Goal: Task Accomplishment & Management: Use online tool/utility

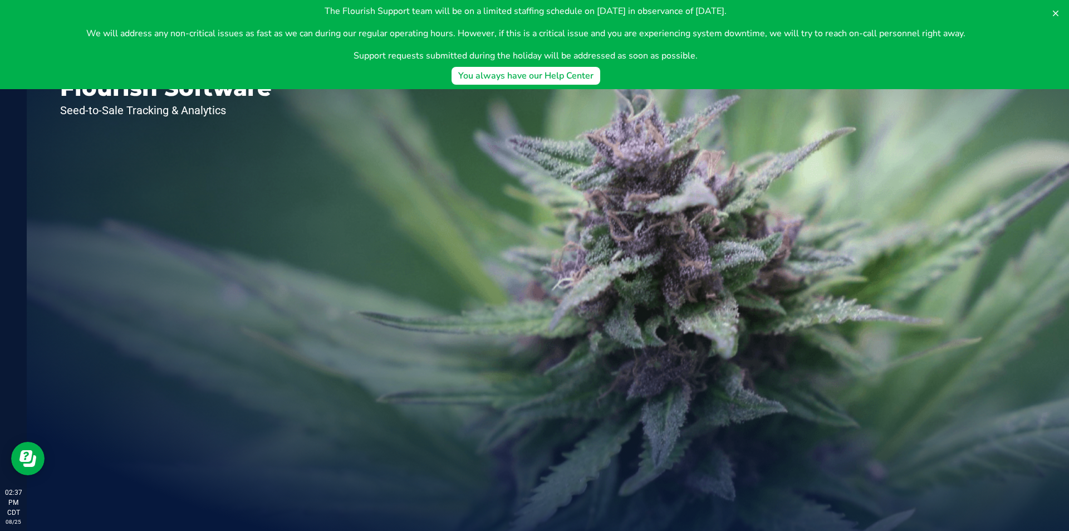
click at [56, 111] on div "Welcome to Flourish Software Seed-to-Sale Tracking & Analytics" at bounding box center [166, 279] width 278 height 504
click at [1056, 10] on icon at bounding box center [1055, 13] width 9 height 9
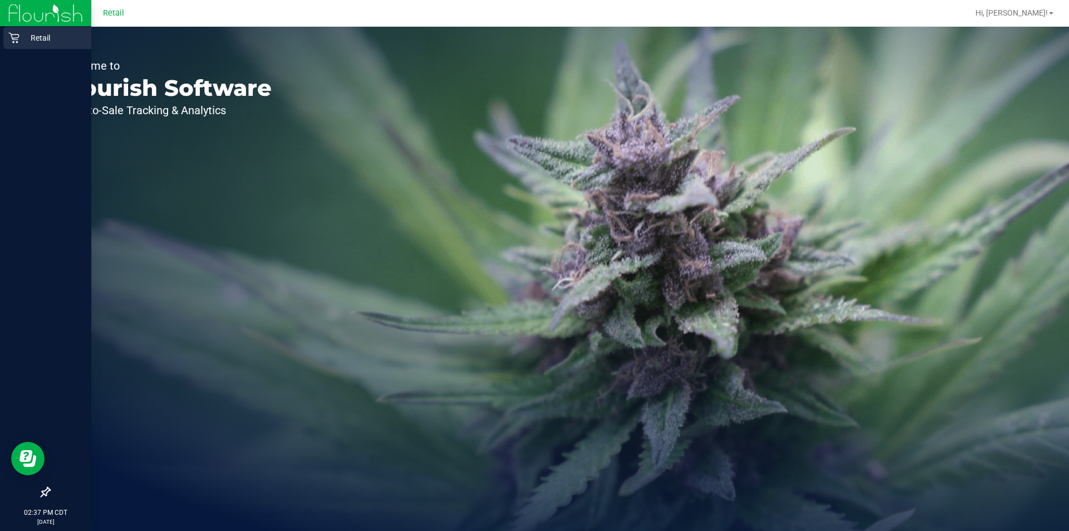
click at [19, 38] on icon at bounding box center [13, 37] width 11 height 11
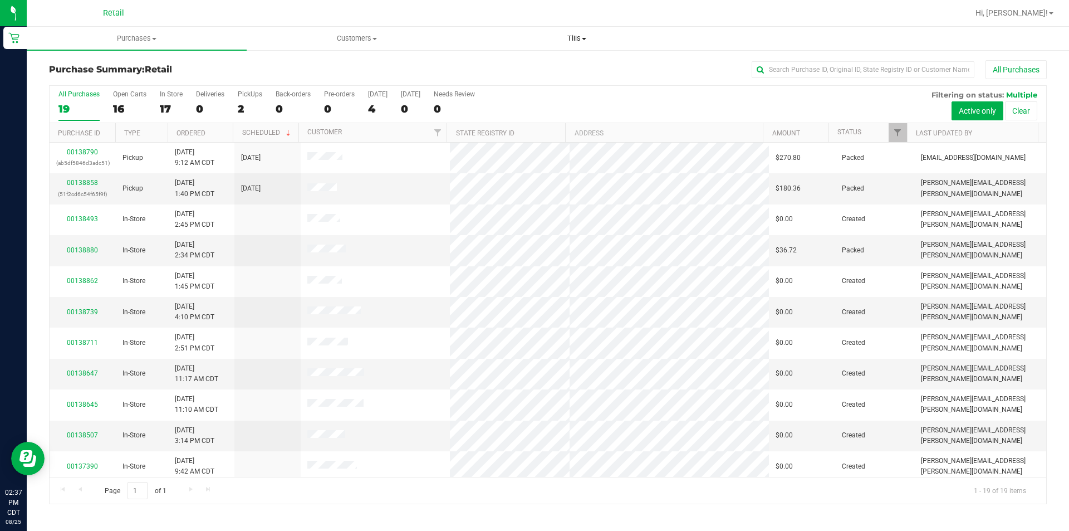
click at [580, 36] on span "Tills" at bounding box center [576, 38] width 219 height 10
click at [551, 64] on li "Manage tills" at bounding box center [577, 67] width 220 height 13
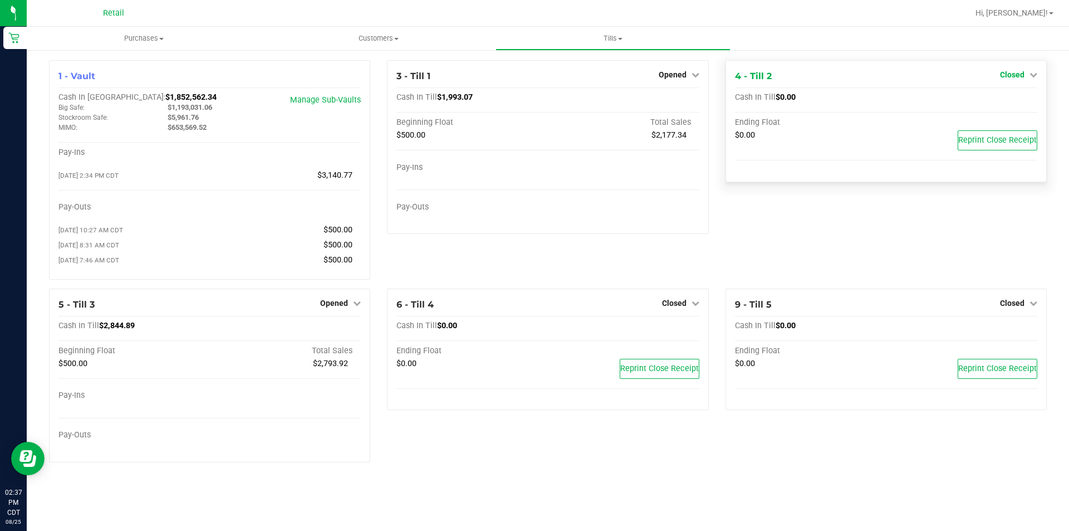
click at [1026, 74] on link "Closed" at bounding box center [1018, 74] width 37 height 9
click at [1017, 99] on link "Open Till" at bounding box center [1012, 98] width 30 height 9
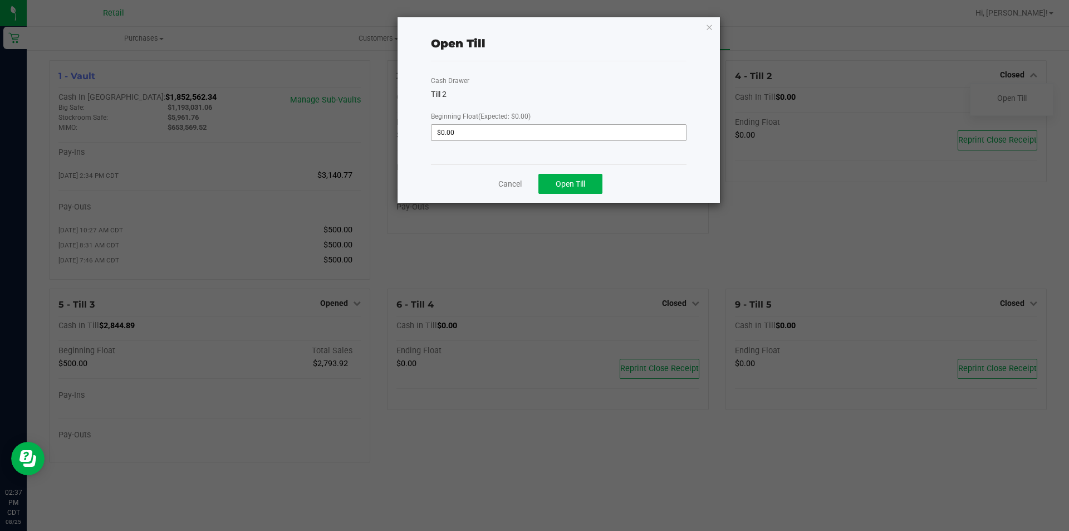
click at [526, 133] on input "$0.00" at bounding box center [558, 133] width 254 height 16
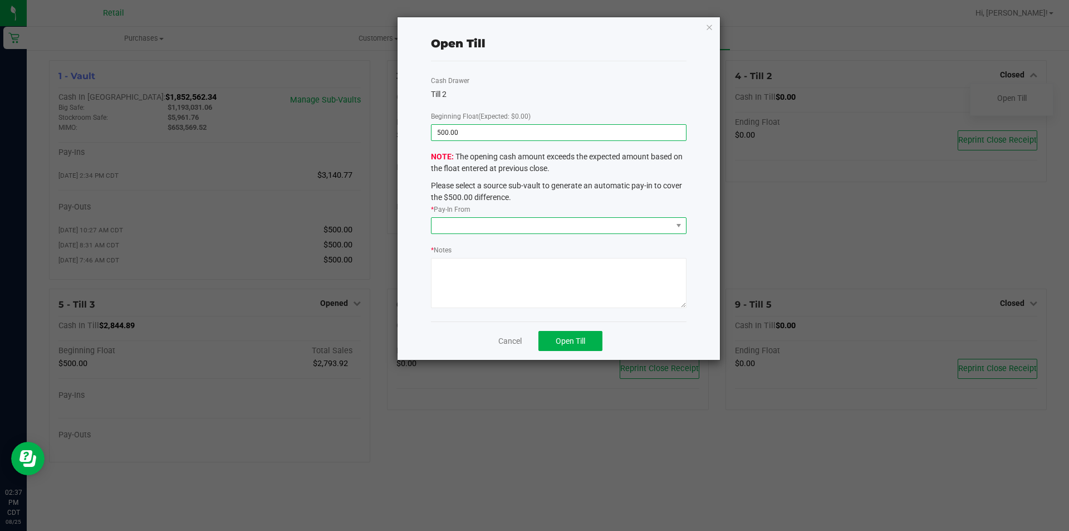
click at [526, 218] on span at bounding box center [551, 226] width 241 height 16
type input "$500.00"
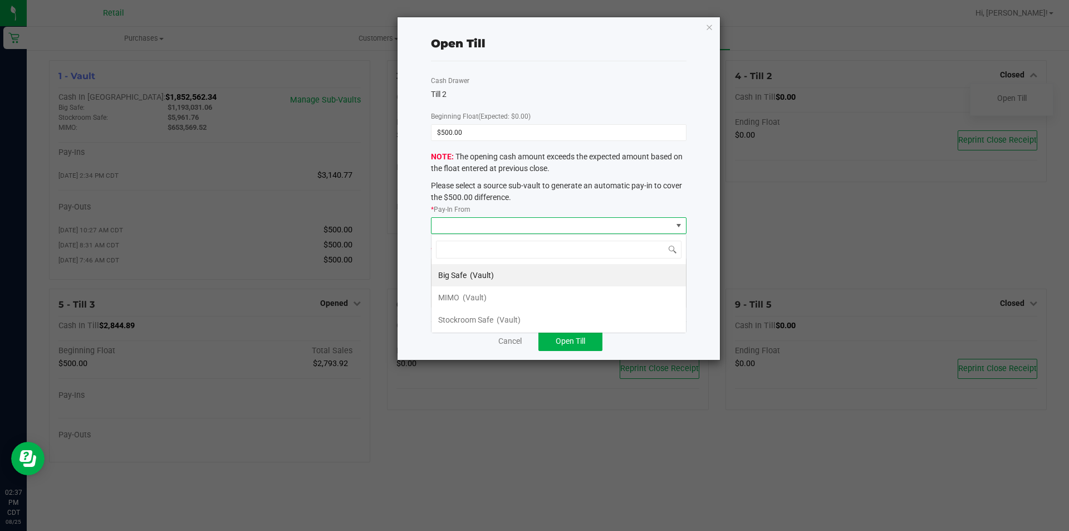
scroll to position [17, 255]
click at [486, 293] on span "(Vault)" at bounding box center [475, 297] width 24 height 9
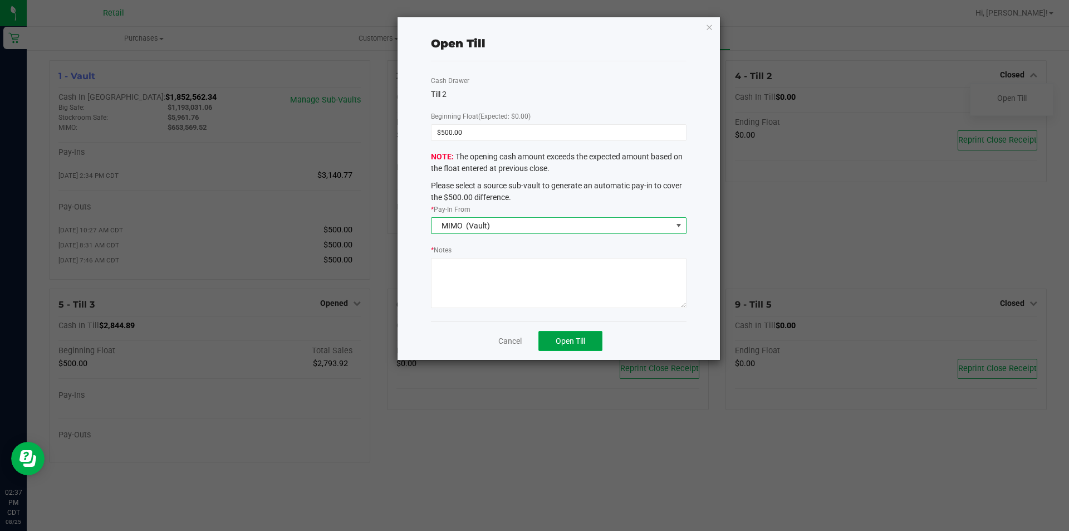
click at [569, 339] on span "Open Till" at bounding box center [571, 340] width 30 height 9
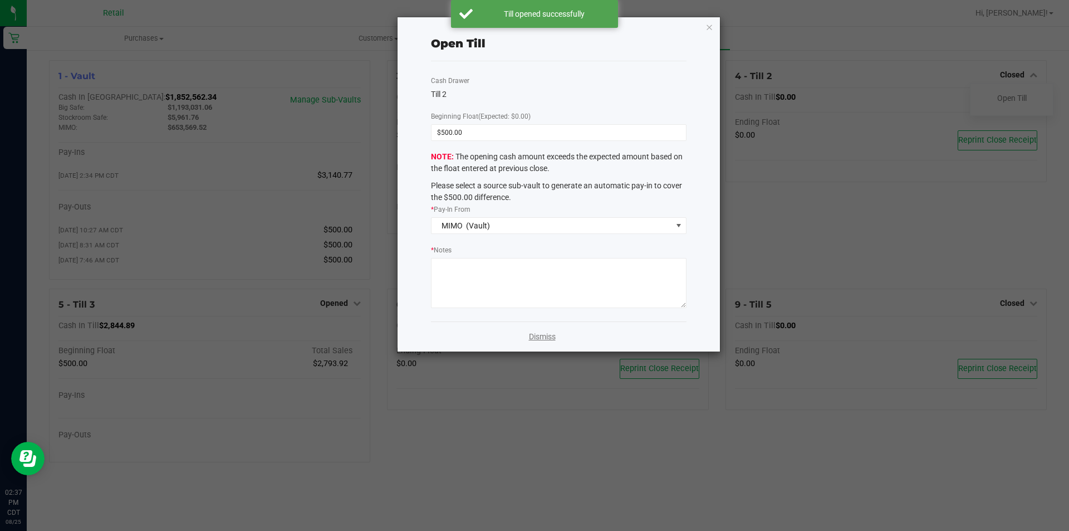
click at [546, 339] on link "Dismiss" at bounding box center [542, 337] width 27 height 12
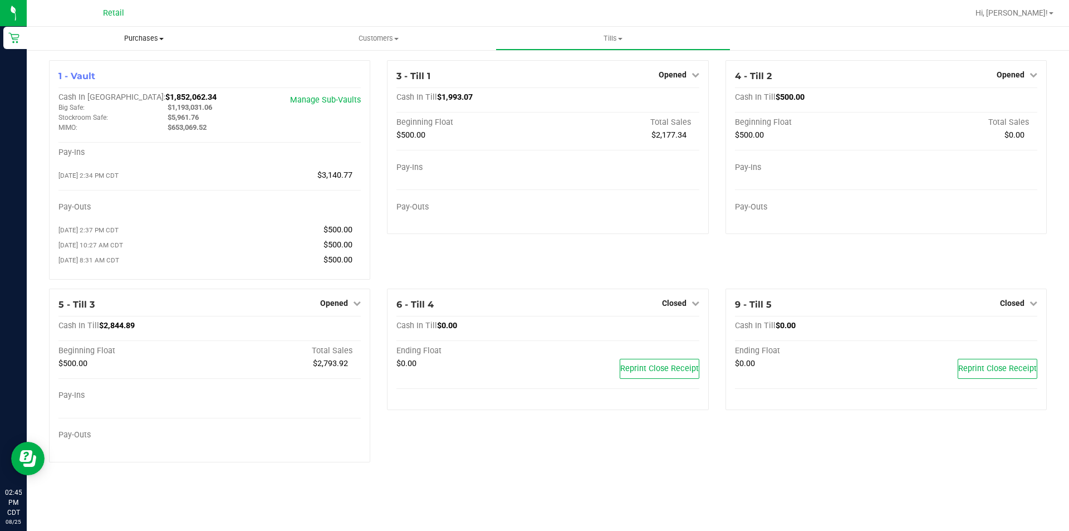
click at [146, 38] on span "Purchases" at bounding box center [144, 38] width 234 height 10
click at [94, 95] on span "All purchases" at bounding box center [66, 93] width 79 height 9
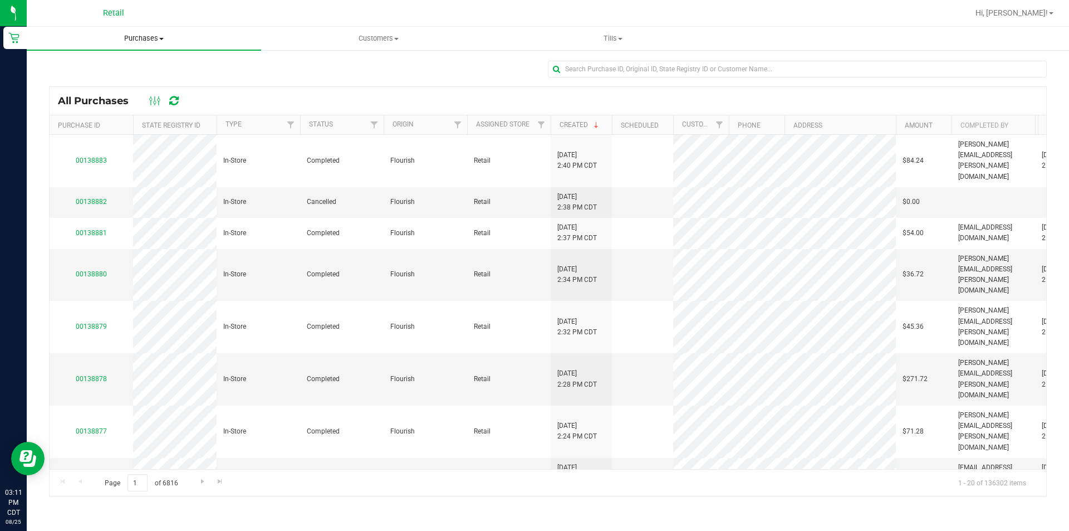
click at [144, 47] on uib-tab-heading "Purchases Summary of purchases Fulfillment All purchases" at bounding box center [144, 38] width 234 height 23
click at [80, 95] on span "All purchases" at bounding box center [66, 93] width 79 height 9
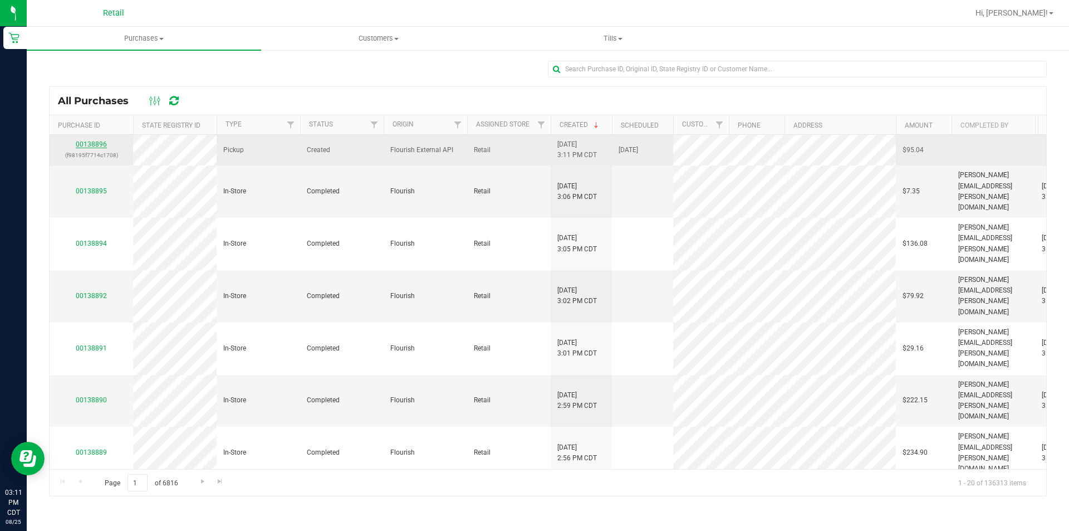
click at [90, 146] on link "00138896" at bounding box center [91, 144] width 31 height 8
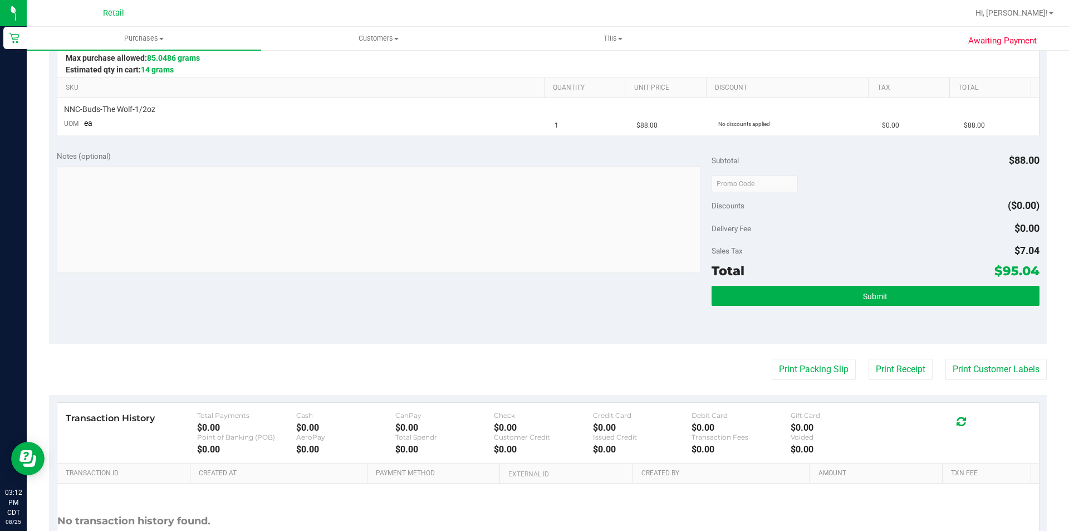
scroll to position [252, 0]
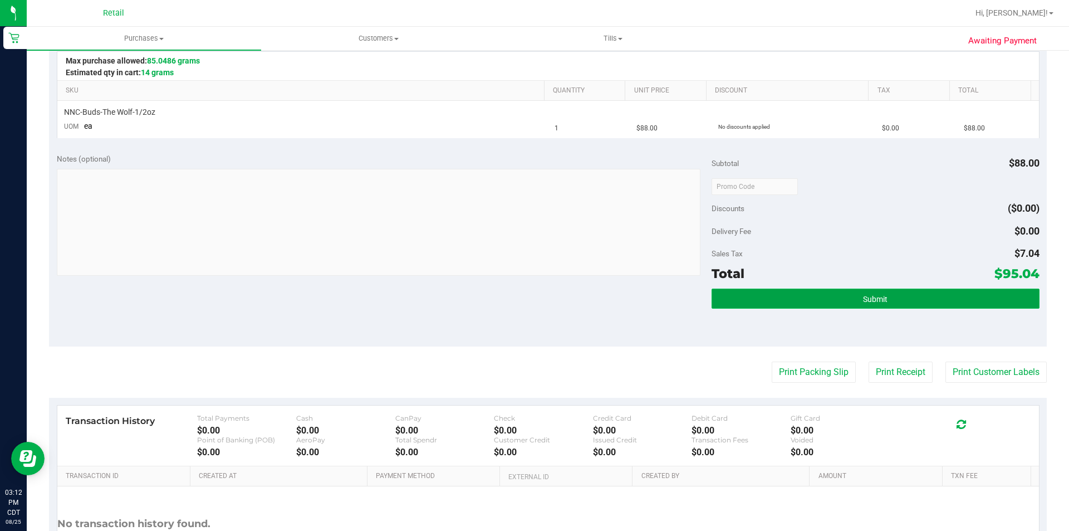
click at [849, 292] on button "Submit" at bounding box center [875, 298] width 327 height 20
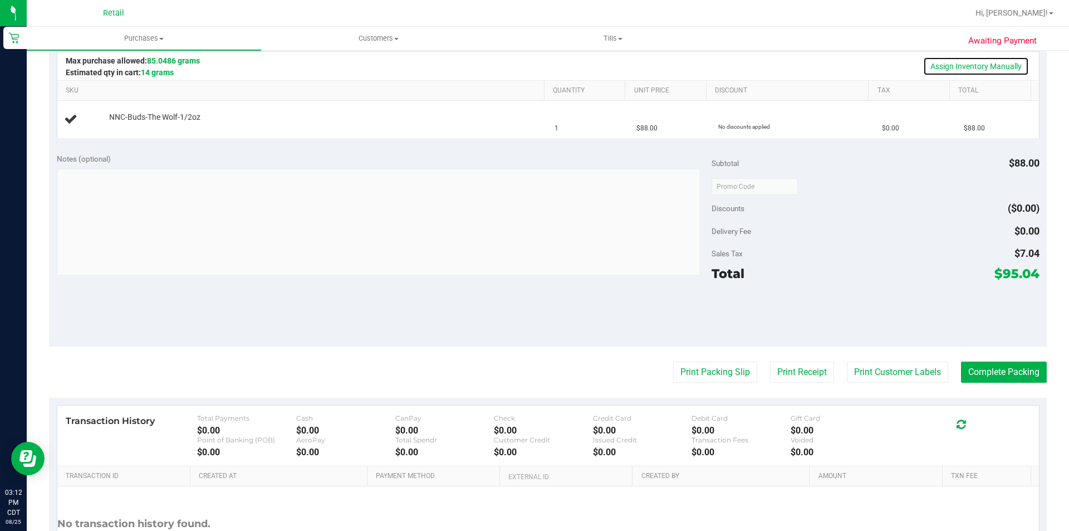
click at [973, 65] on link "Assign Inventory Manually" at bounding box center [976, 66] width 106 height 19
click at [126, 122] on link "Add Package" at bounding box center [129, 125] width 40 height 8
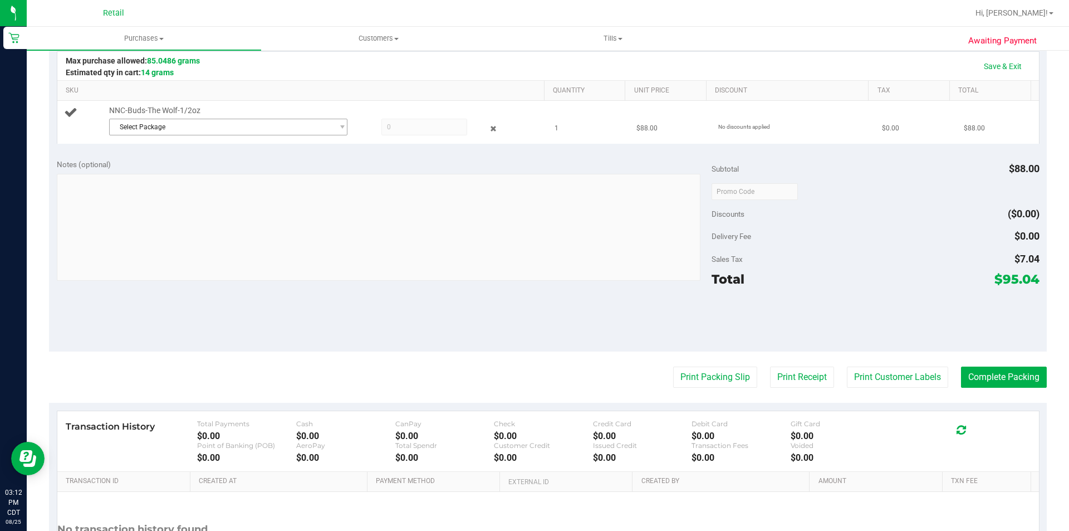
click at [192, 128] on span "Select Package" at bounding box center [221, 127] width 223 height 16
click at [219, 175] on span "( 061125WOLFZ402 )" at bounding box center [228, 173] width 65 height 8
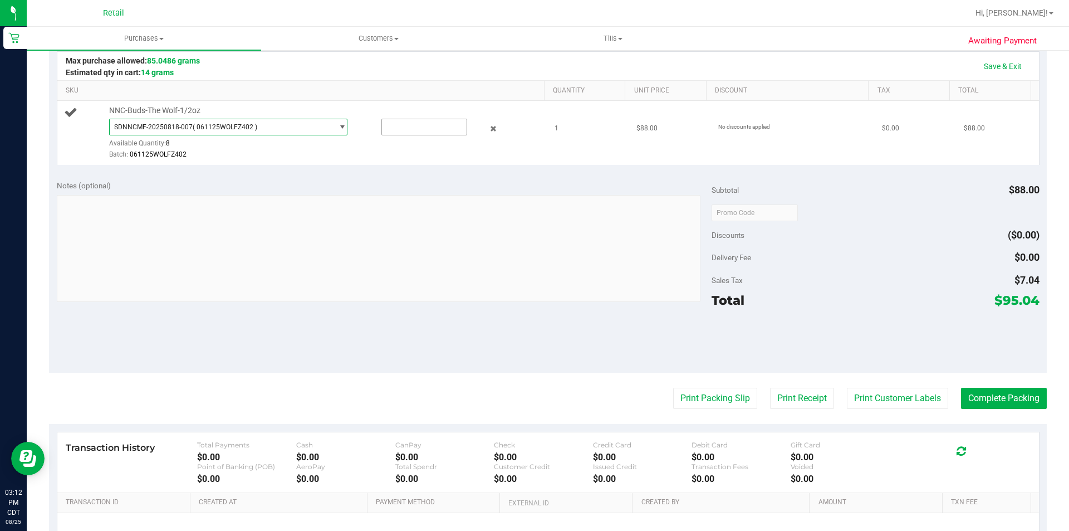
click at [395, 124] on input "text" at bounding box center [424, 127] width 85 height 16
type input "1"
type input "1.0000"
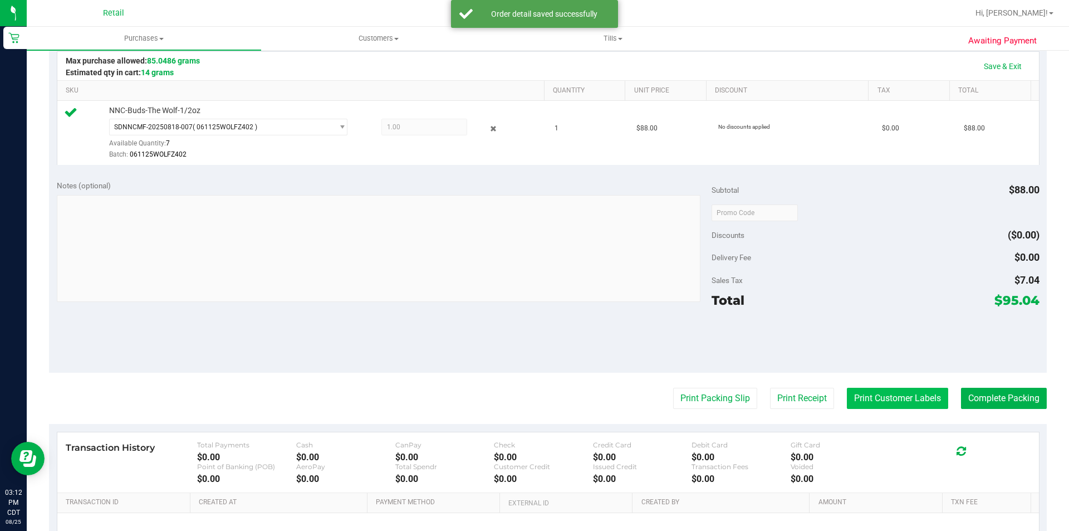
click at [908, 398] on button "Print Customer Labels" at bounding box center [897, 397] width 101 height 21
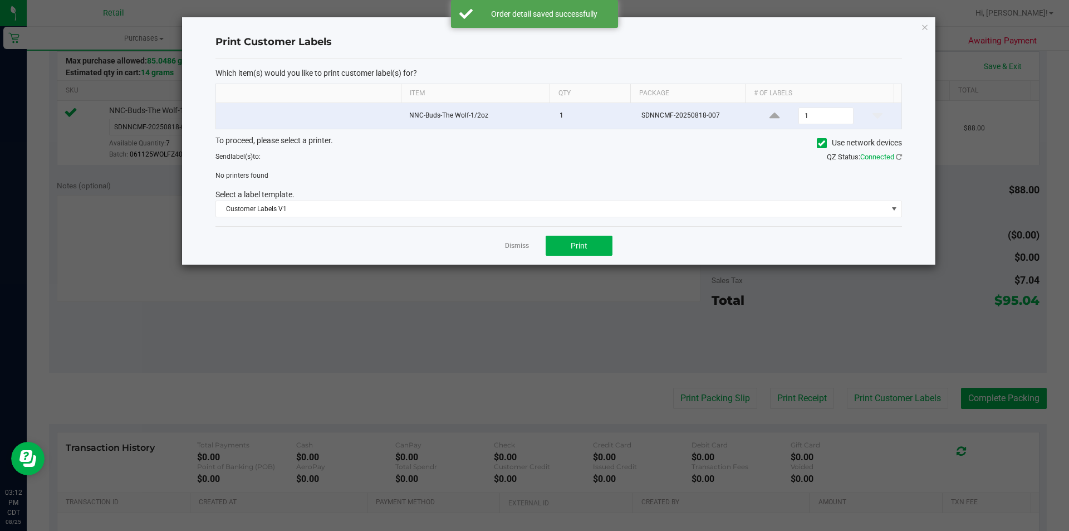
click at [820, 143] on icon at bounding box center [821, 143] width 7 height 0
click at [0, 0] on input "Use network devices" at bounding box center [0, 0] width 0 height 0
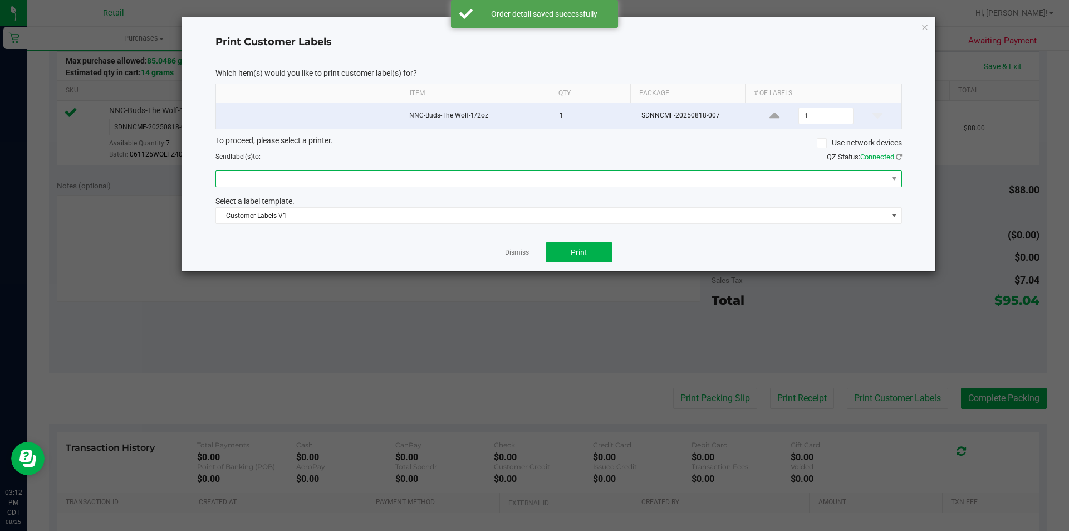
click at [563, 178] on span at bounding box center [551, 179] width 671 height 16
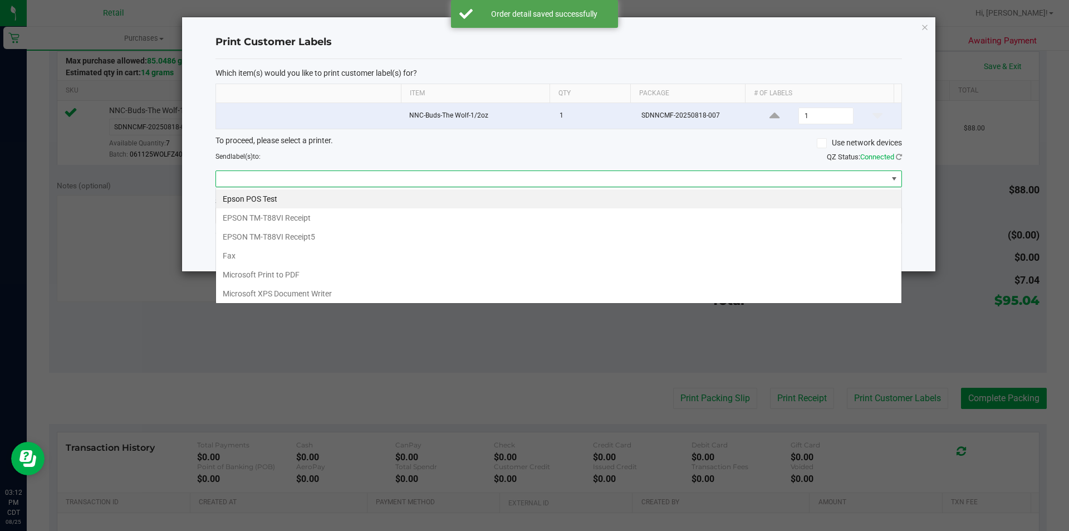
scroll to position [17, 686]
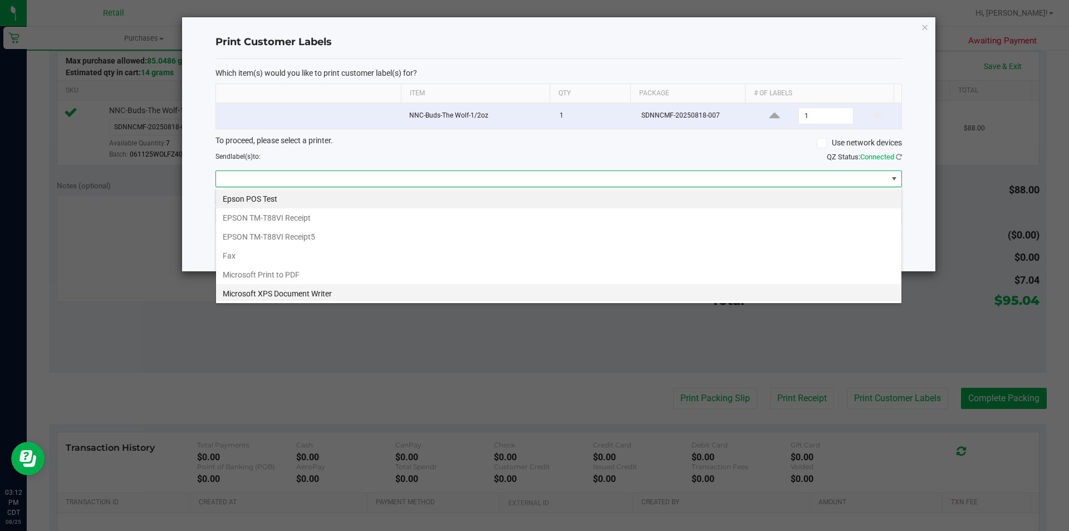
click at [344, 293] on Writer "Microsoft XPS Document Writer" at bounding box center [558, 293] width 685 height 19
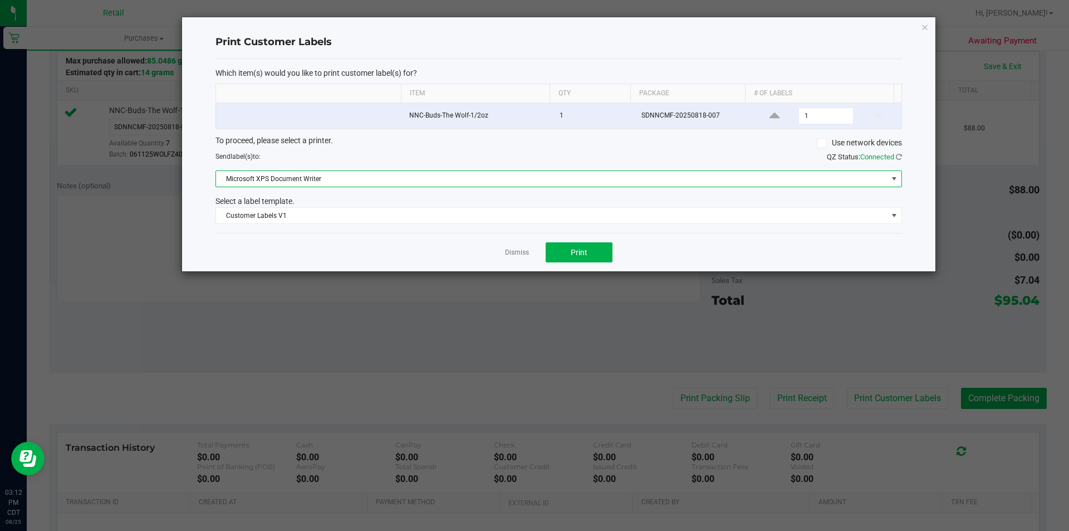
click at [595, 179] on span "Microsoft XPS Document Writer" at bounding box center [551, 179] width 671 height 16
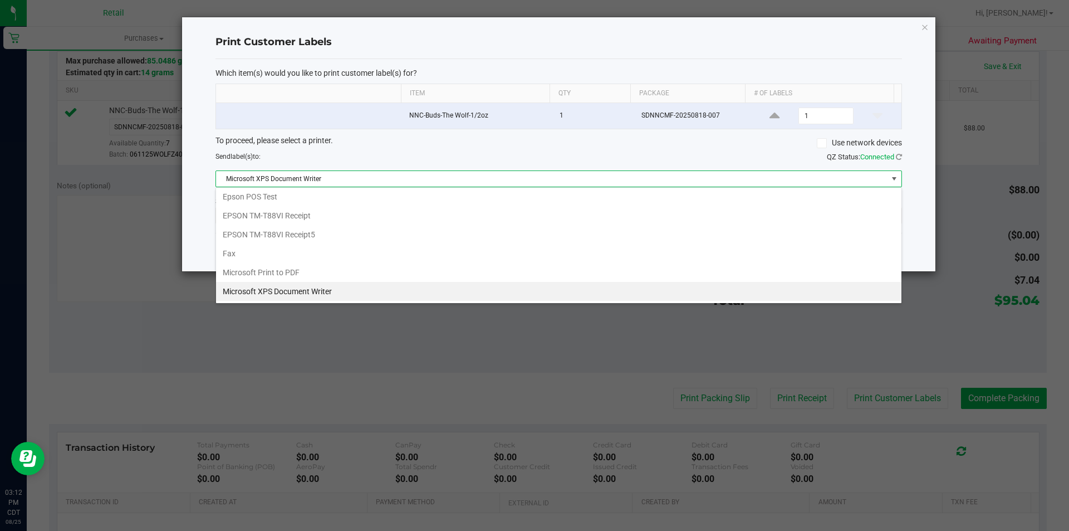
scroll to position [40, 0]
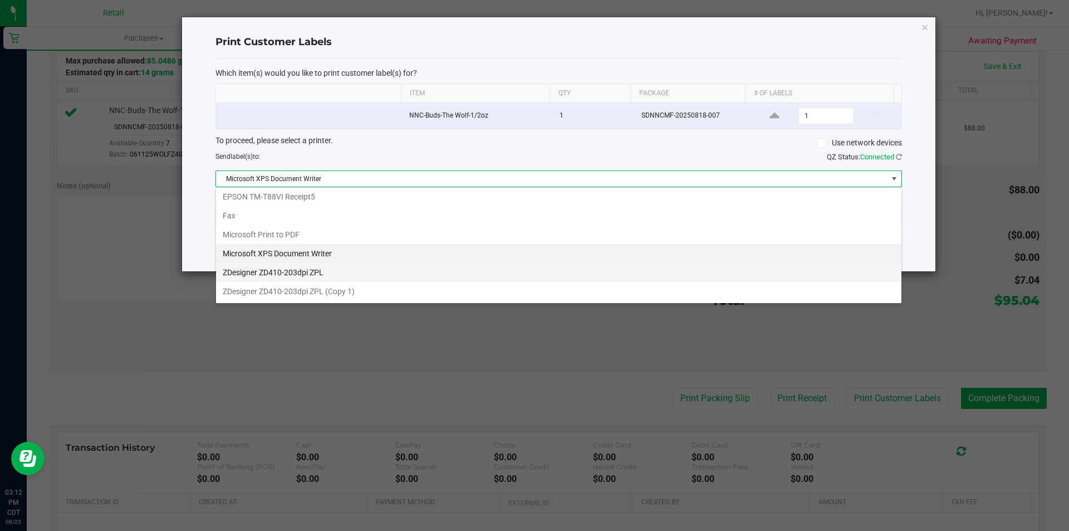
click at [393, 278] on ZPL "ZDesigner ZD410-203dpi ZPL" at bounding box center [558, 272] width 685 height 19
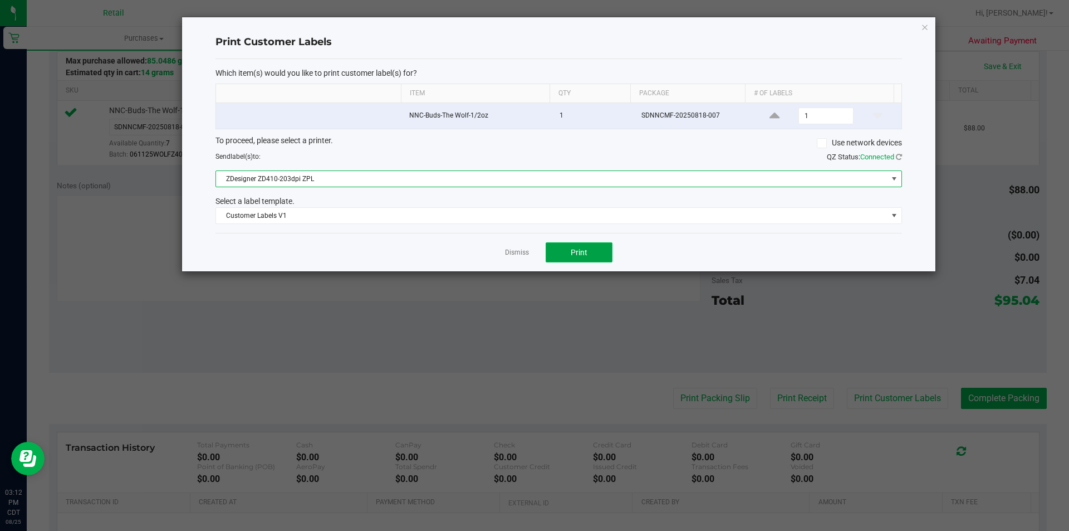
click at [588, 254] on button "Print" at bounding box center [579, 252] width 67 height 20
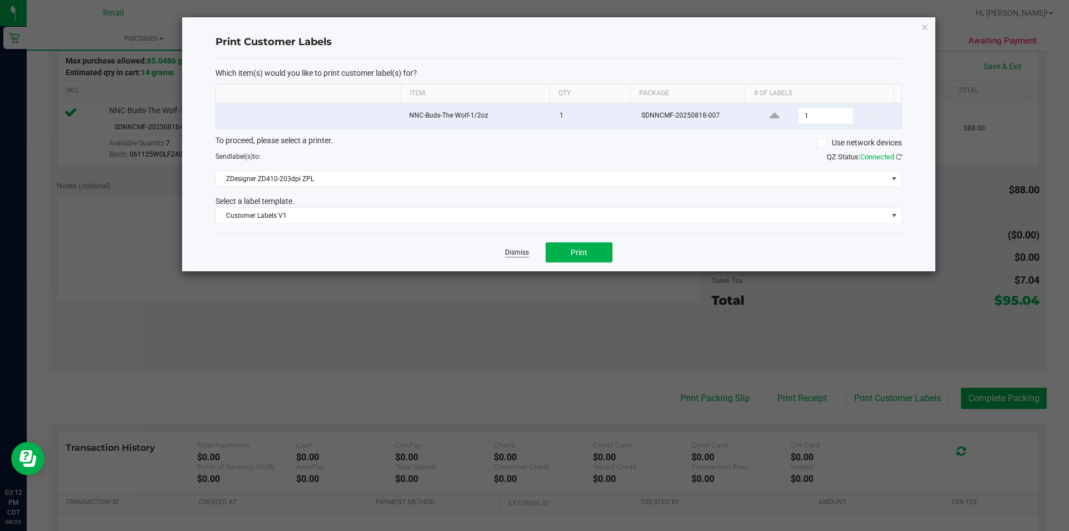
click at [518, 250] on link "Dismiss" at bounding box center [517, 252] width 24 height 9
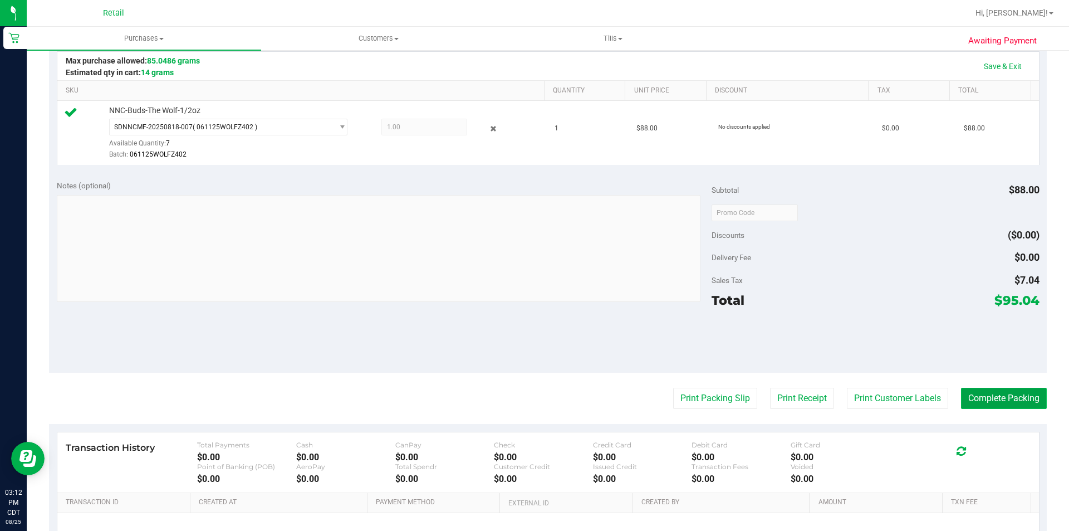
click at [989, 401] on button "Complete Packing" at bounding box center [1004, 397] width 86 height 21
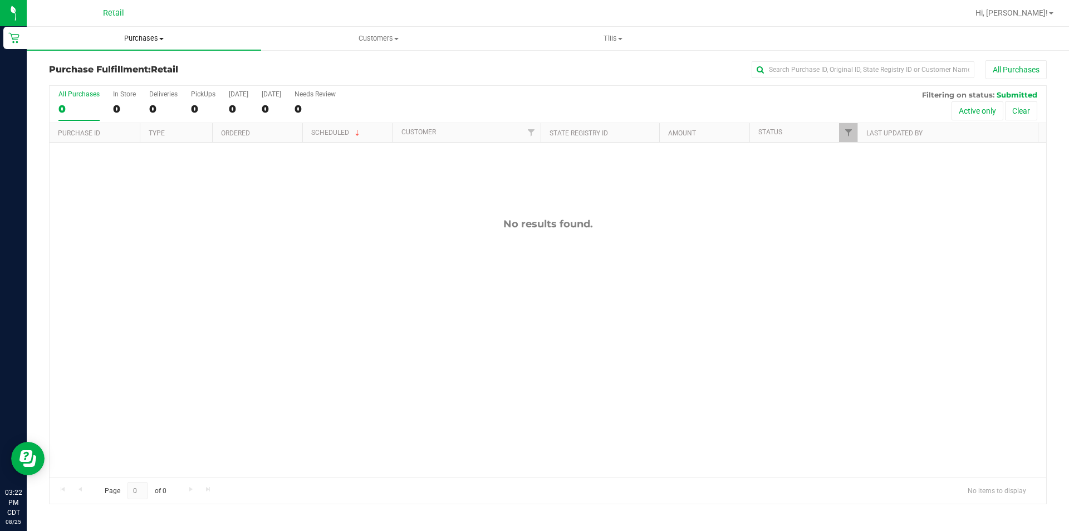
click at [151, 44] on uib-tab-heading "Purchases Summary of purchases Fulfillment All purchases" at bounding box center [144, 38] width 234 height 23
click at [59, 94] on span "All purchases" at bounding box center [66, 93] width 79 height 9
